Goal: Browse casually

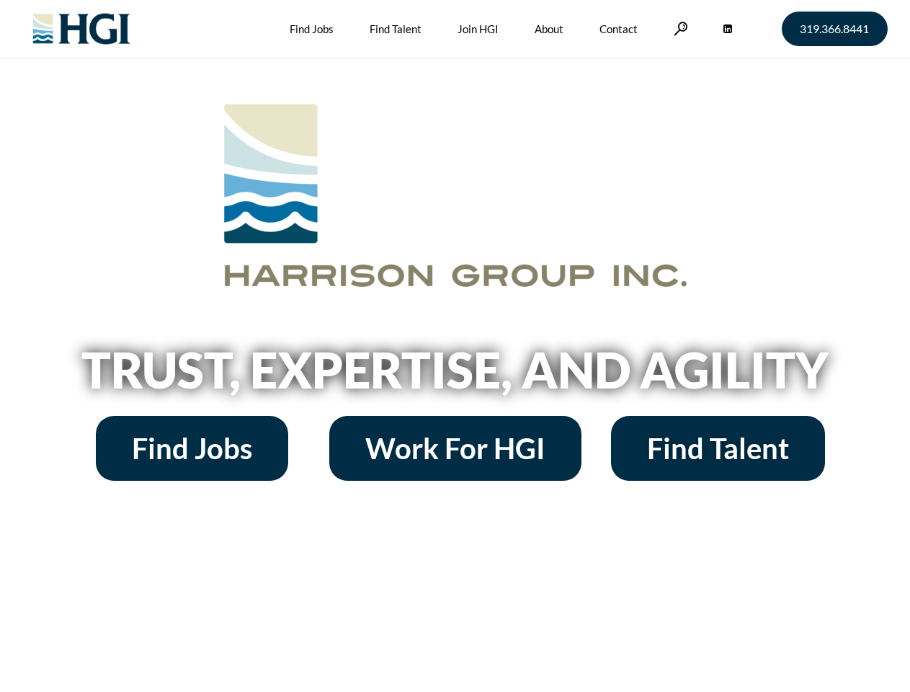
click at [455, 346] on h2 "Trust, Expertise, and Agility" at bounding box center [456, 369] width 822 height 49
click at [679, 28] on link at bounding box center [681, 29] width 14 height 14
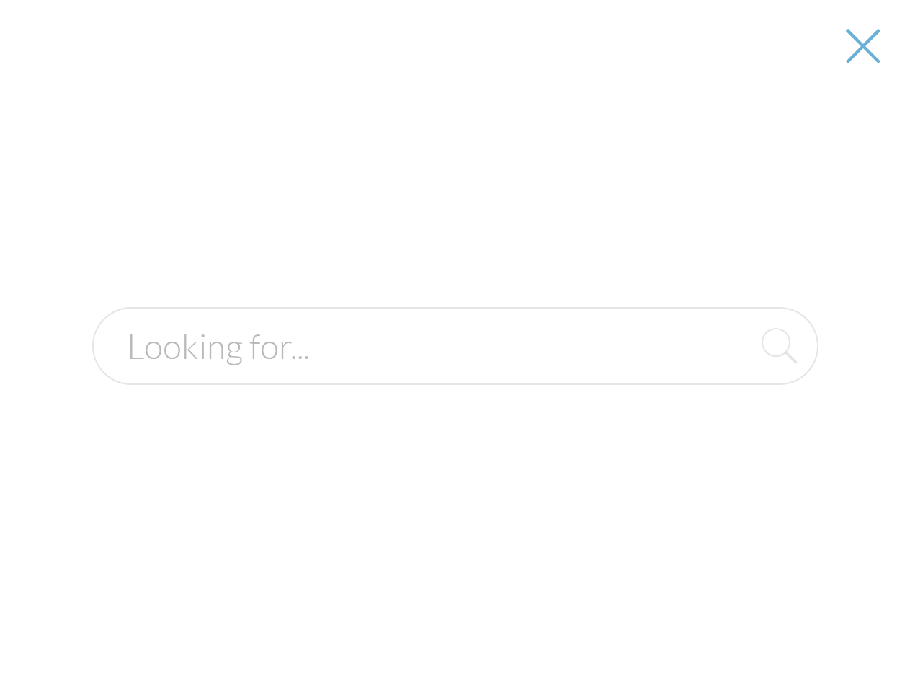
click at [455, 375] on h2 "Trust, Expertise, and Agility" at bounding box center [456, 369] width 822 height 49
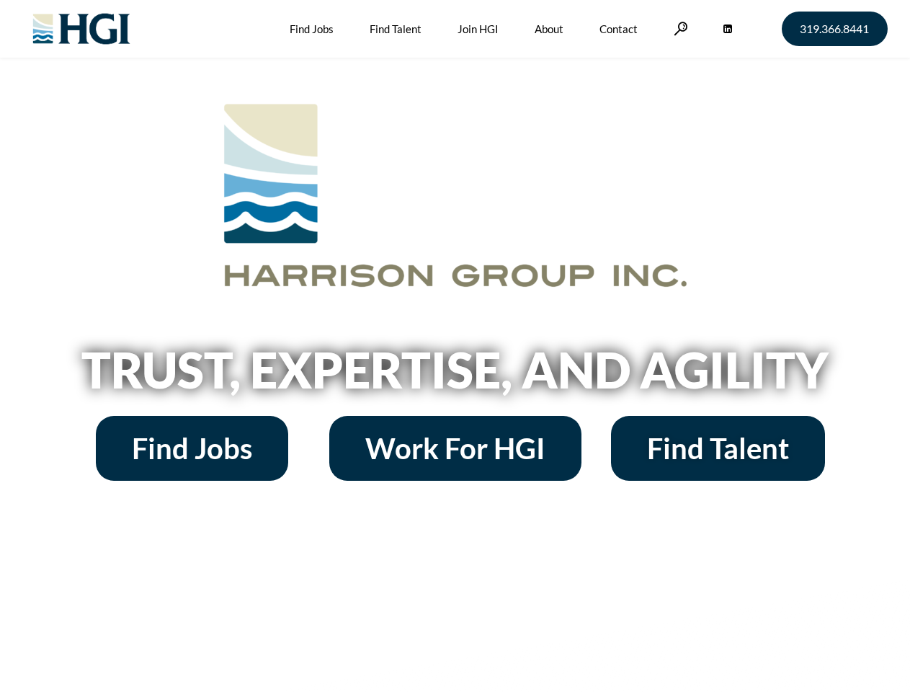
click at [455, 346] on h2 "Trust, Expertise, and Agility" at bounding box center [456, 369] width 822 height 49
click at [679, 28] on link at bounding box center [681, 29] width 14 height 14
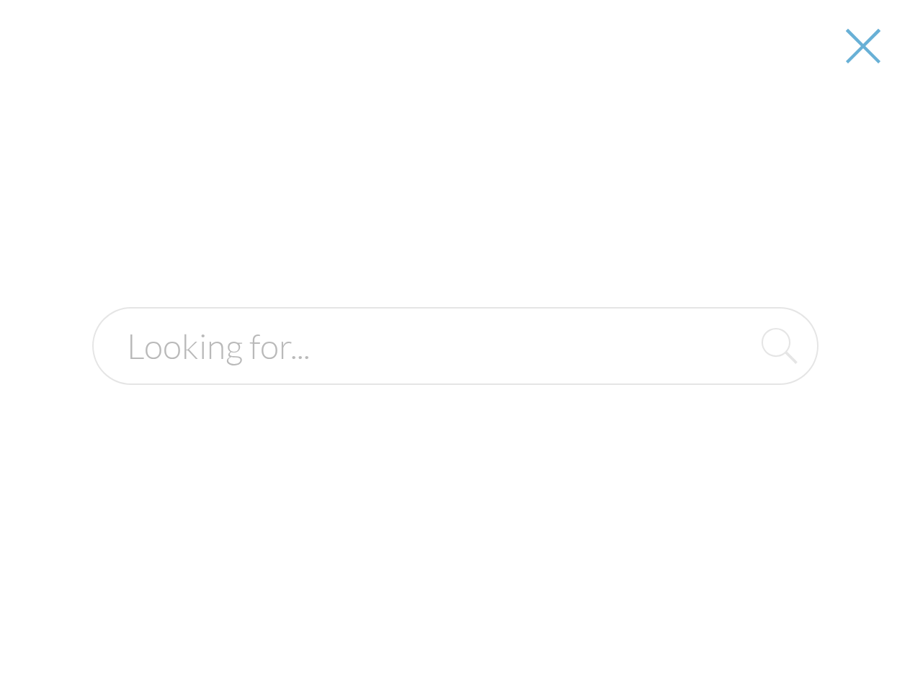
click at [455, 375] on h2 "Trust, Expertise, and Agility" at bounding box center [456, 369] width 822 height 49
